Goal: Information Seeking & Learning: Learn about a topic

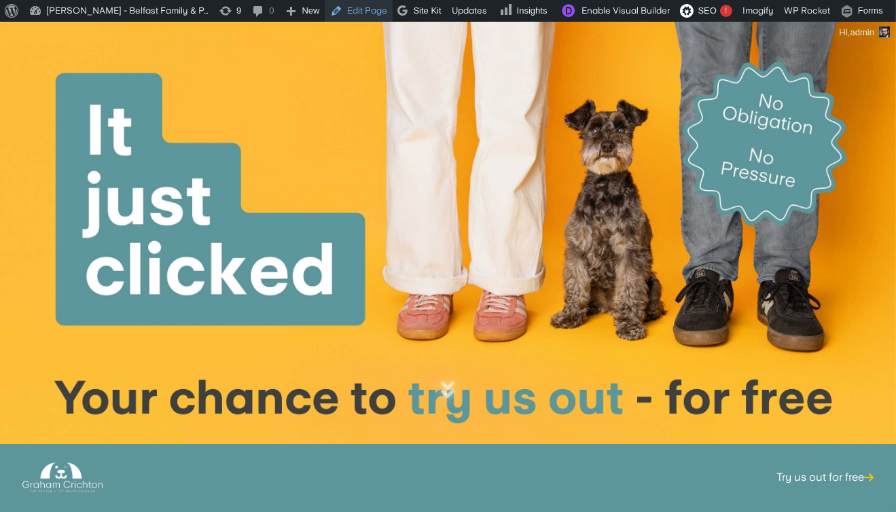
click at [360, 15] on link "Edit Page" at bounding box center [359, 11] width 68 height 22
click at [352, 16] on link "Edit Page" at bounding box center [359, 11] width 68 height 22
click at [805, 476] on link "Try us out for free" at bounding box center [825, 502] width 97 height 53
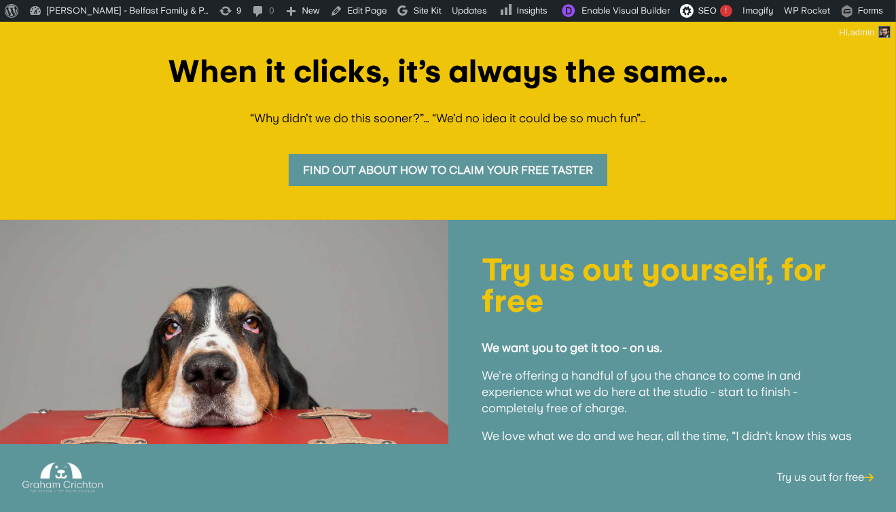
click at [500, 181] on link "Find out about how to claim your free taster" at bounding box center [448, 170] width 319 height 32
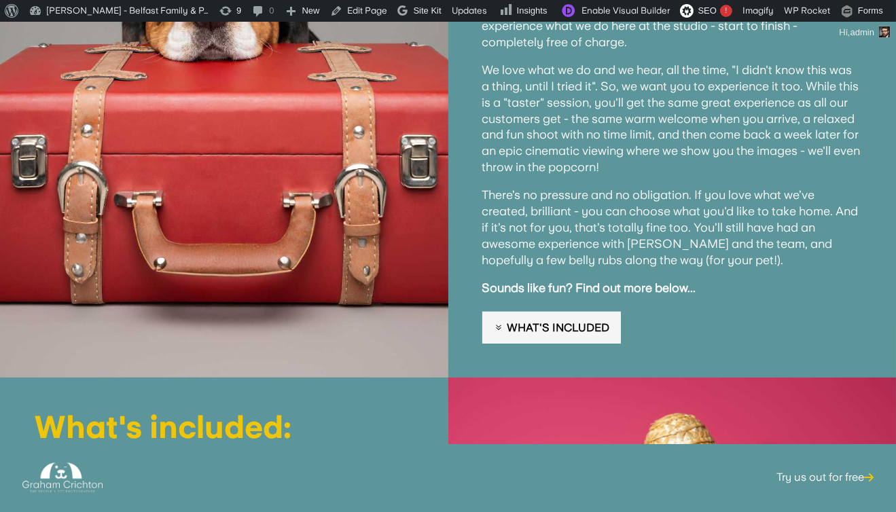
click at [597, 329] on link "What's Included" at bounding box center [552, 328] width 139 height 32
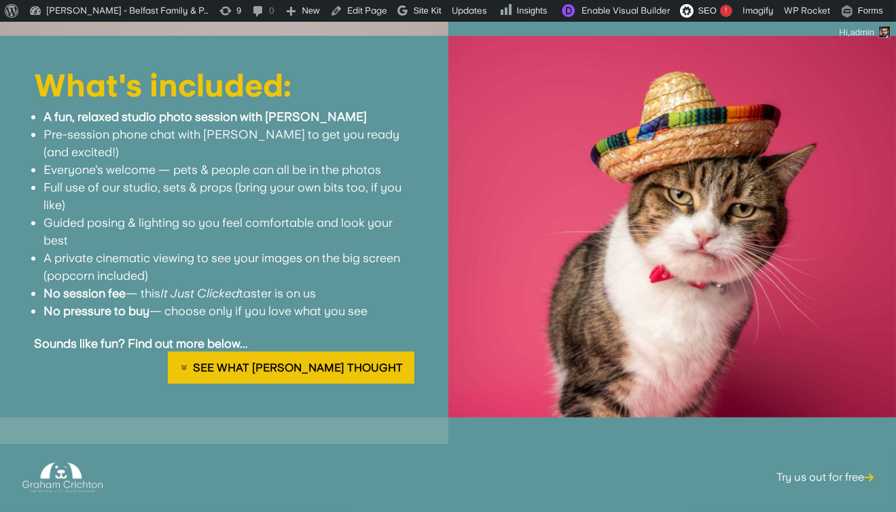
scroll to position [1237, 0]
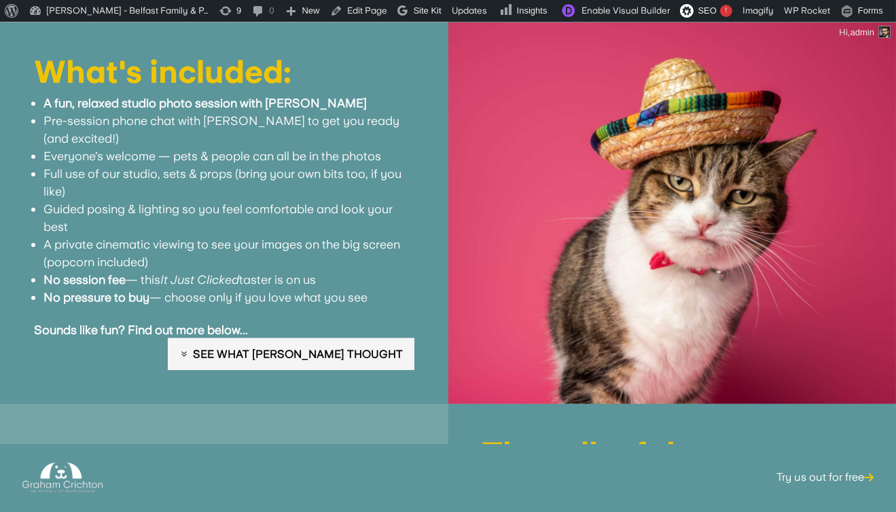
click at [360, 357] on link "See what [PERSON_NAME] thought" at bounding box center [291, 354] width 246 height 32
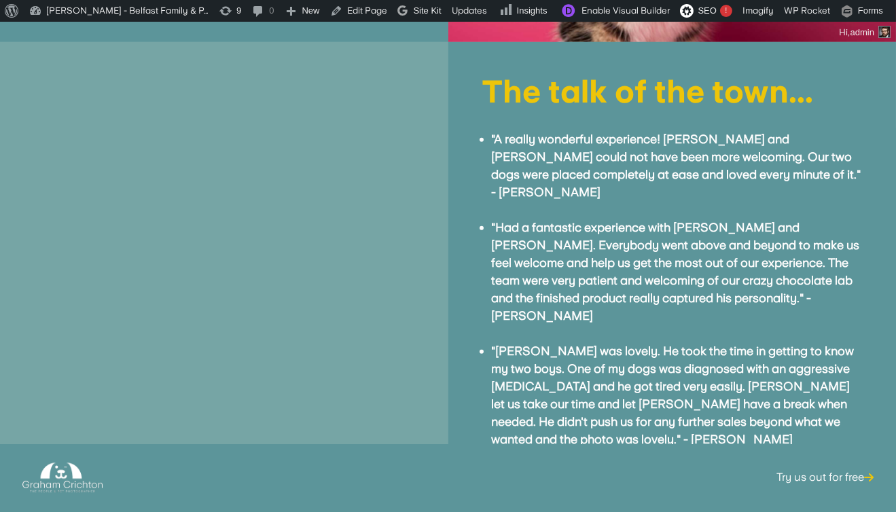
scroll to position [1620, 0]
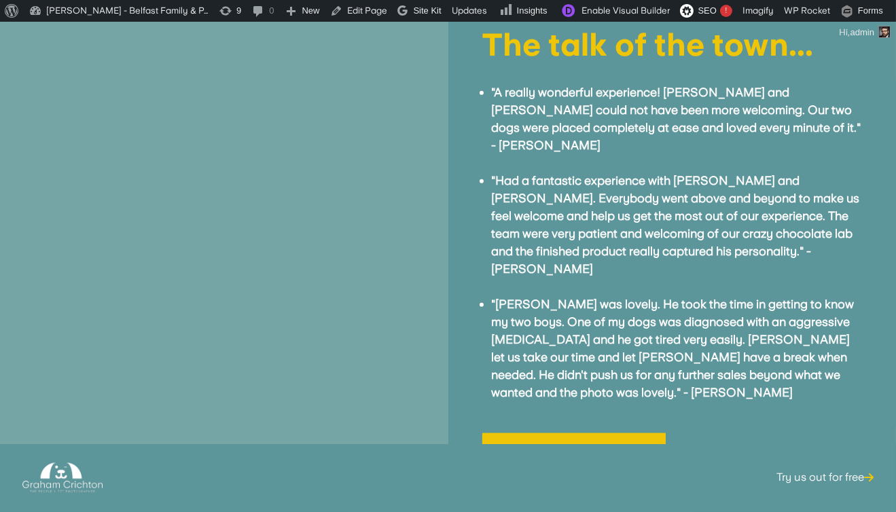
click at [529, 434] on link "What you need to know" at bounding box center [575, 450] width 184 height 32
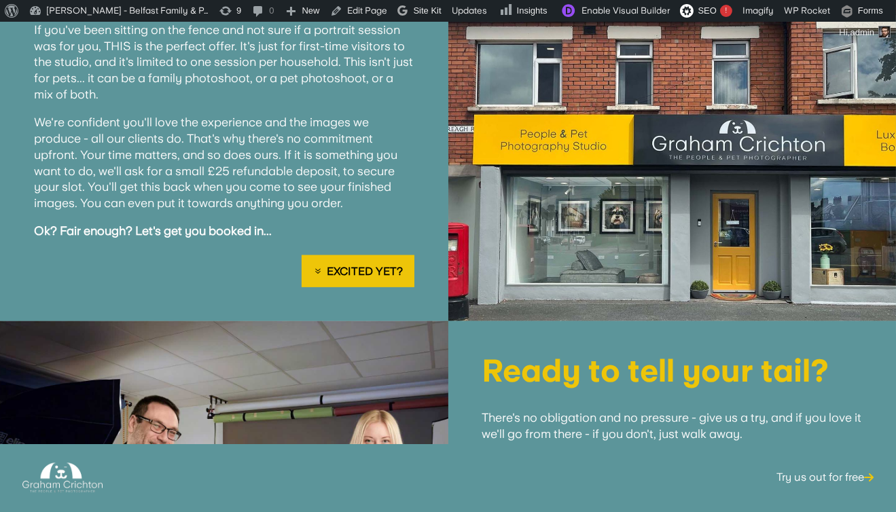
scroll to position [2257, 0]
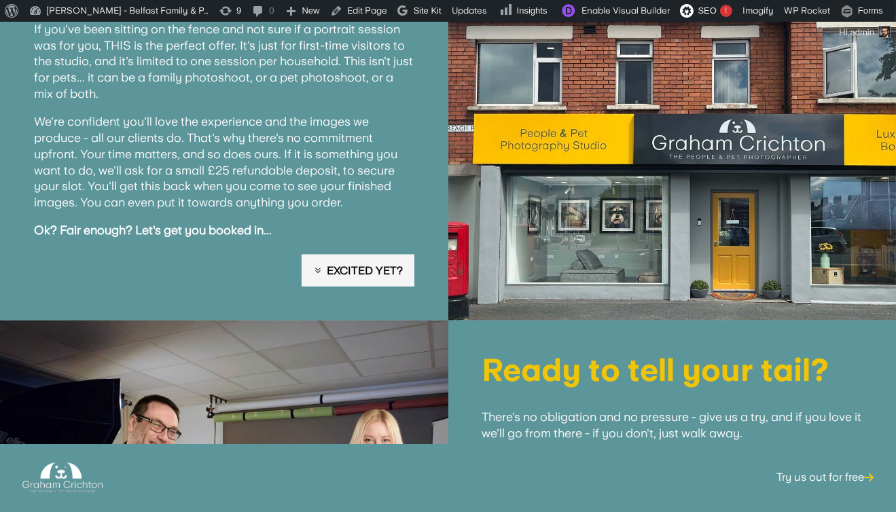
click at [383, 255] on link "Excited yet?" at bounding box center [358, 271] width 112 height 32
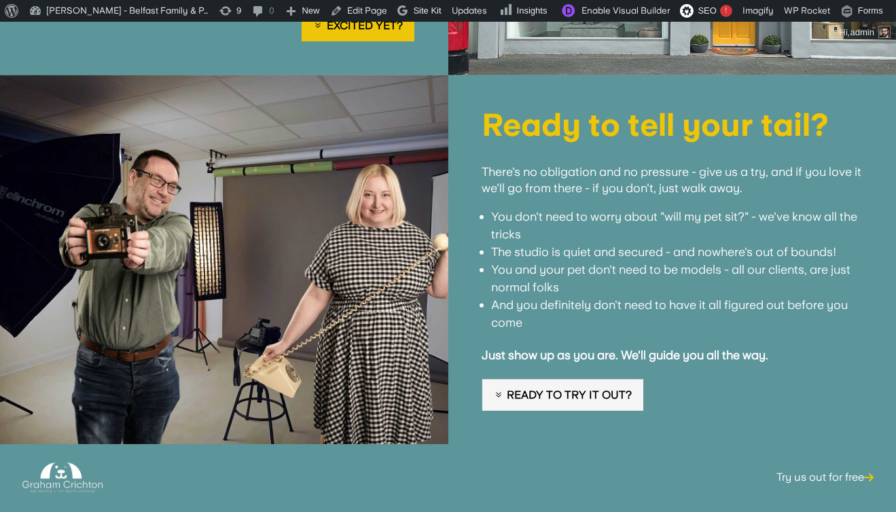
click at [577, 380] on link "Ready to try it out?" at bounding box center [563, 396] width 161 height 32
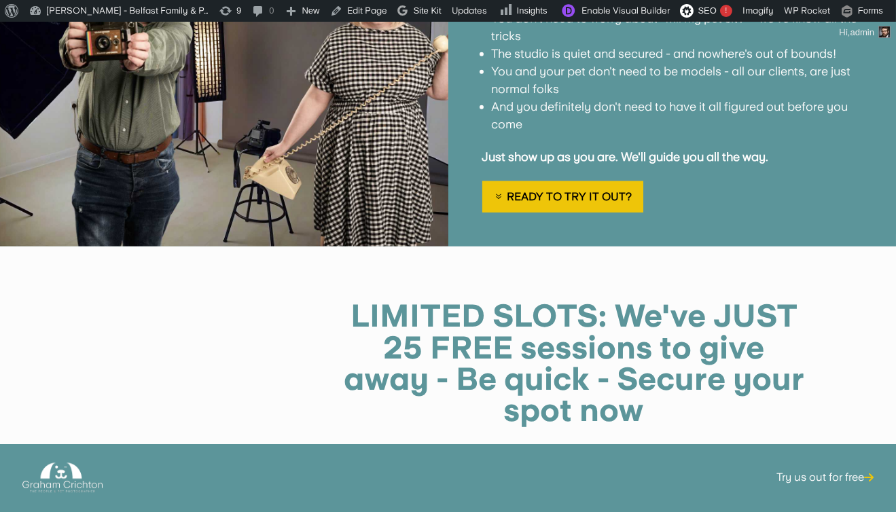
scroll to position [2702, 0]
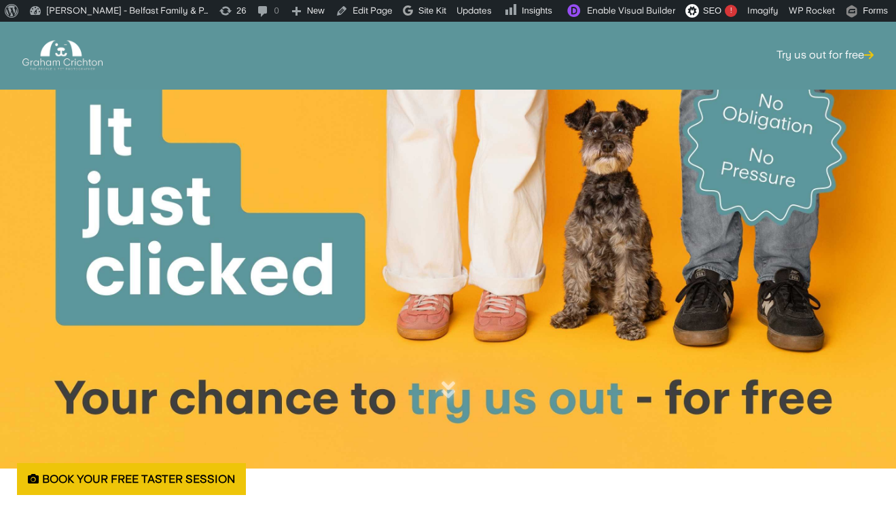
scroll to position [664, 0]
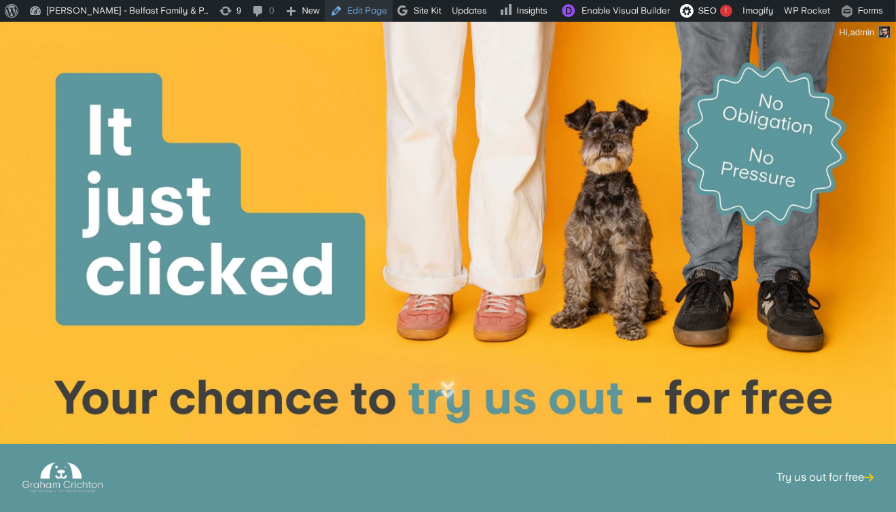
click at [351, 14] on link "Edit Page" at bounding box center [359, 11] width 68 height 22
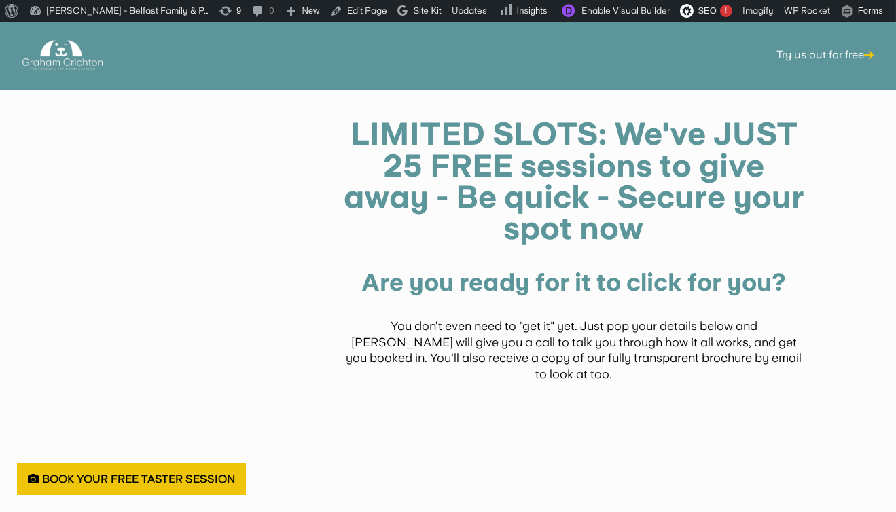
scroll to position [2884, 0]
